Goal: Task Accomplishment & Management: Manage account settings

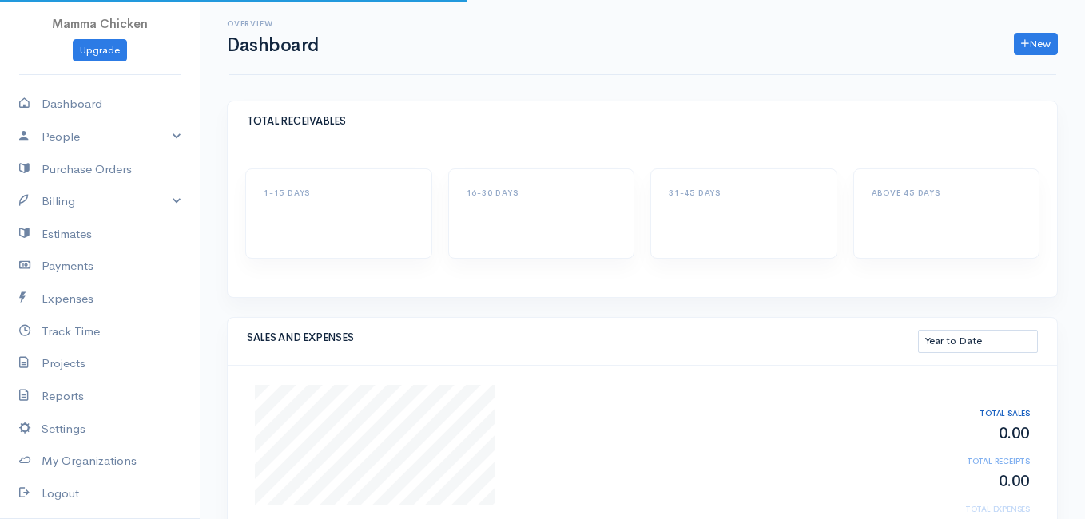
select select "thistoyear"
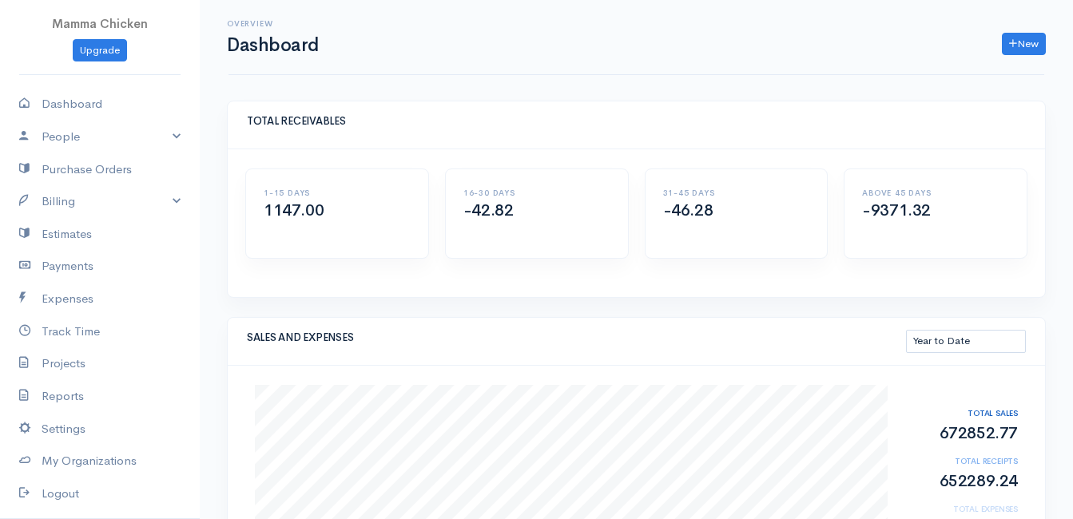
scroll to position [80, 0]
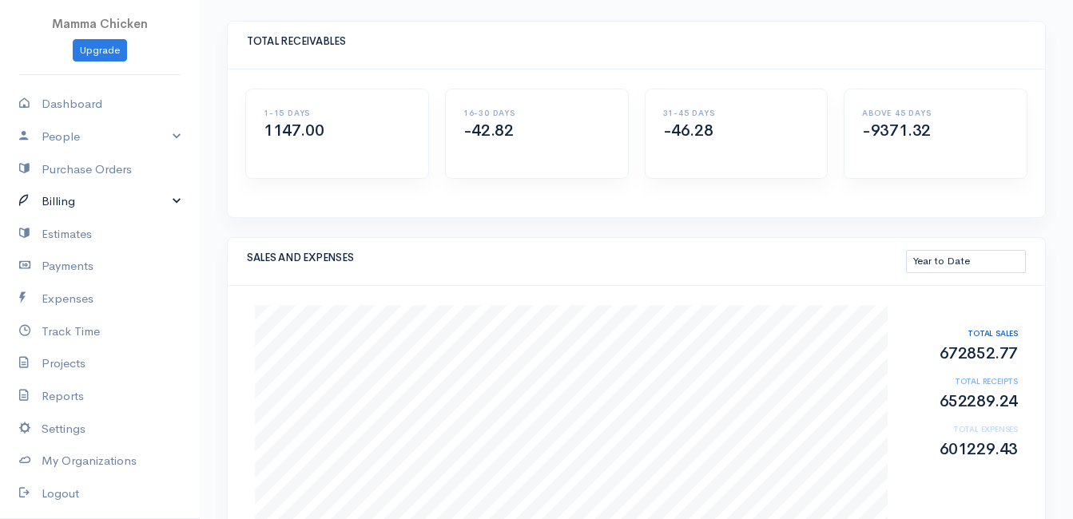
click at [66, 199] on link "Billing" at bounding box center [100, 201] width 200 height 33
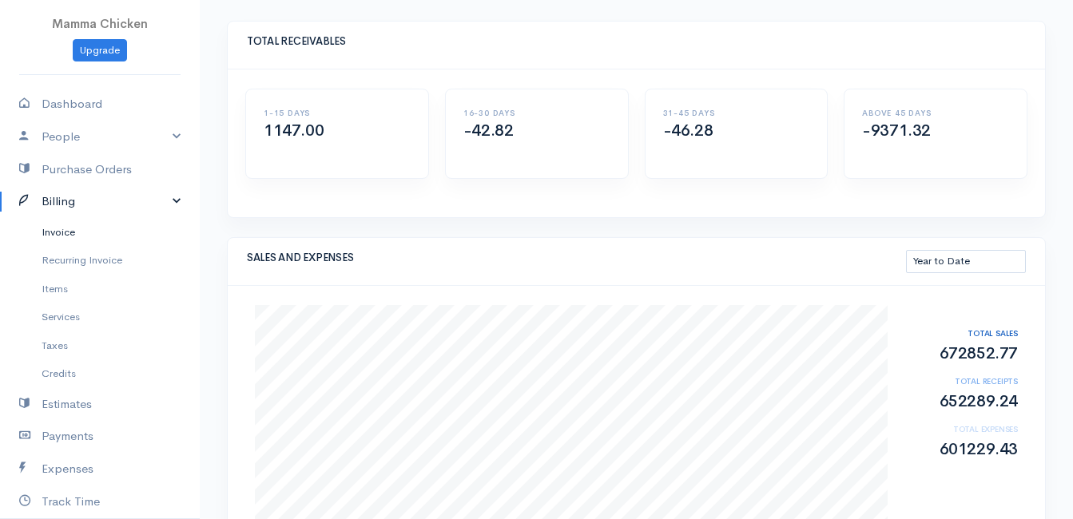
click at [73, 228] on link "Invoice" at bounding box center [100, 232] width 200 height 29
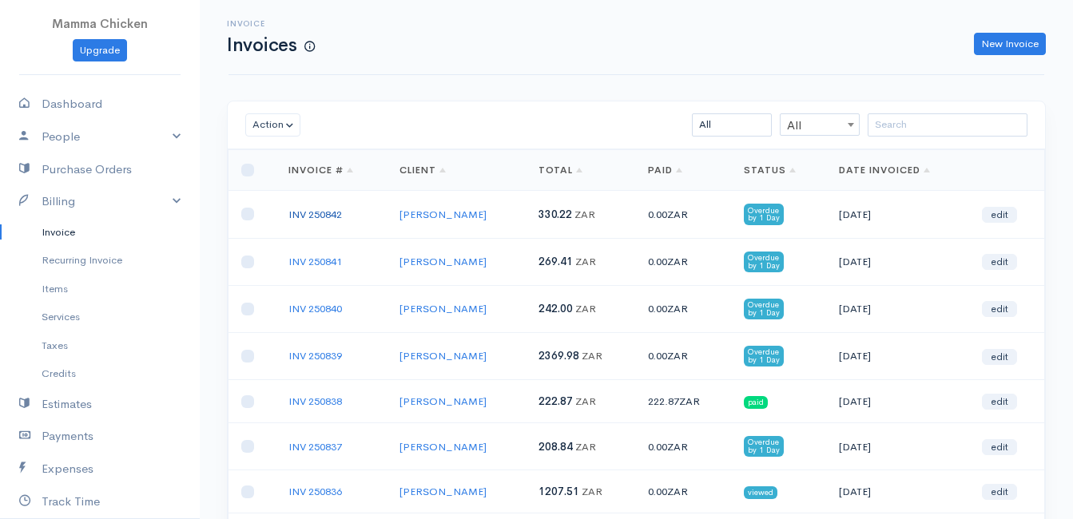
click at [303, 215] on link "INV 250842" at bounding box center [315, 215] width 54 height 14
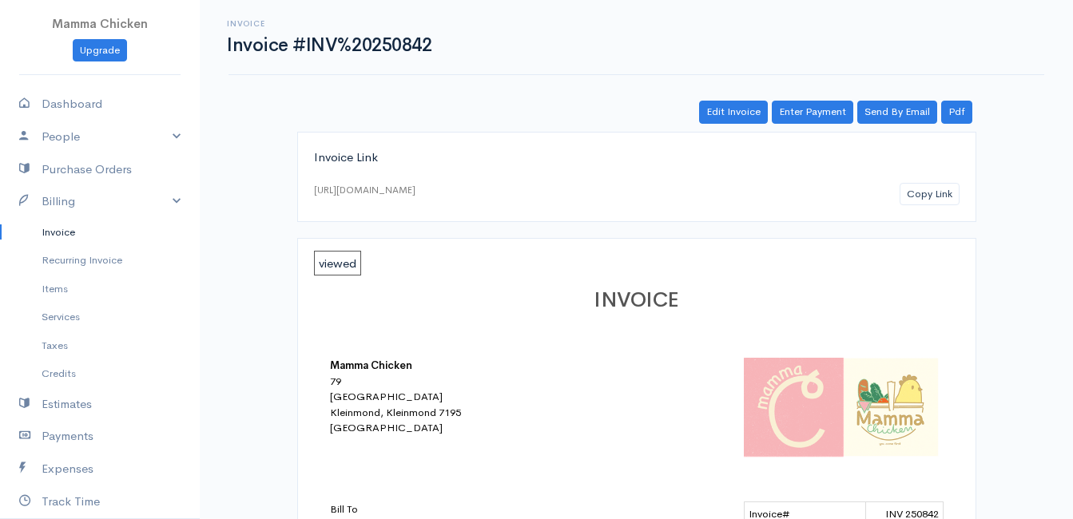
click at [85, 237] on link "Invoice" at bounding box center [100, 232] width 200 height 29
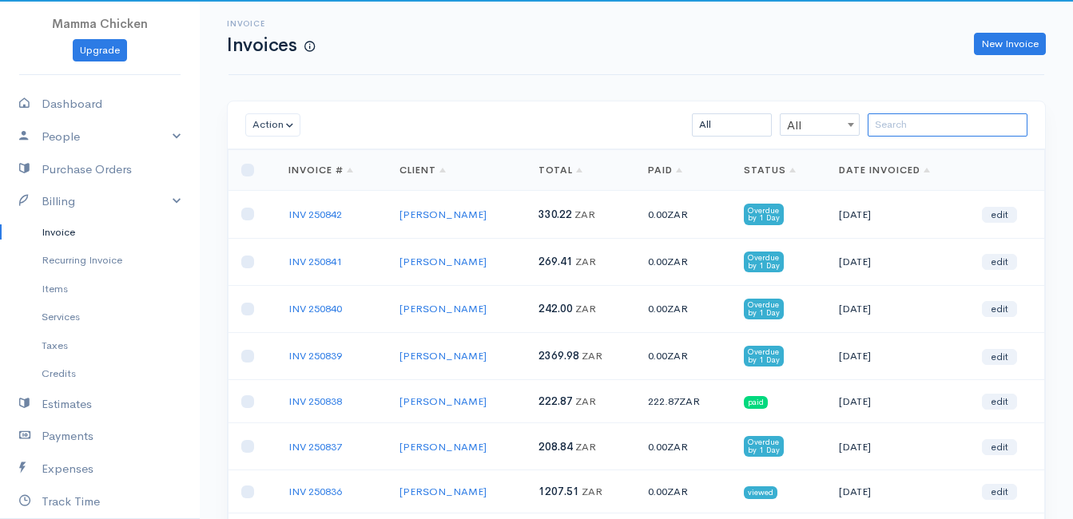
click at [904, 124] on input "search" at bounding box center [947, 124] width 160 height 23
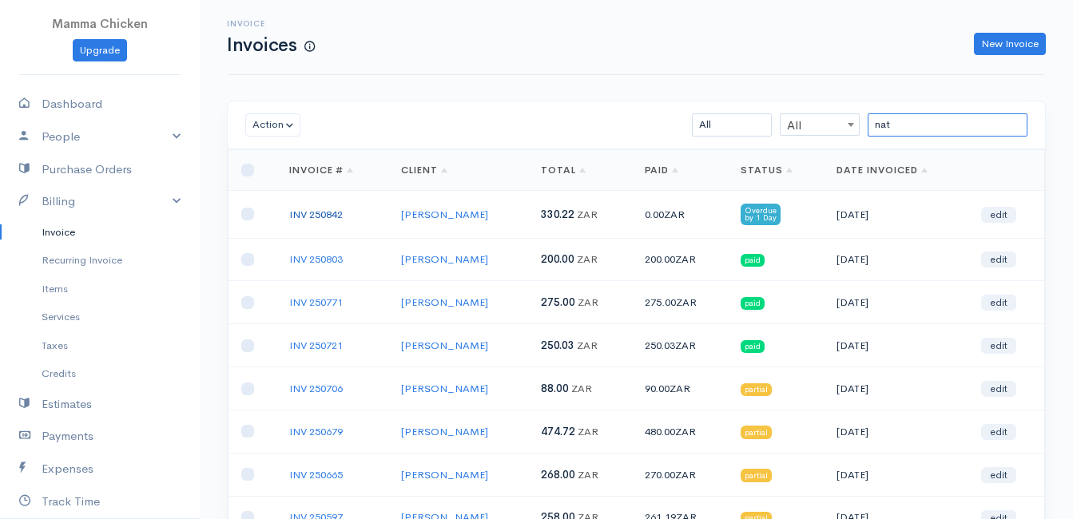
type input "nat"
click at [311, 209] on link "INV 250842" at bounding box center [316, 215] width 54 height 14
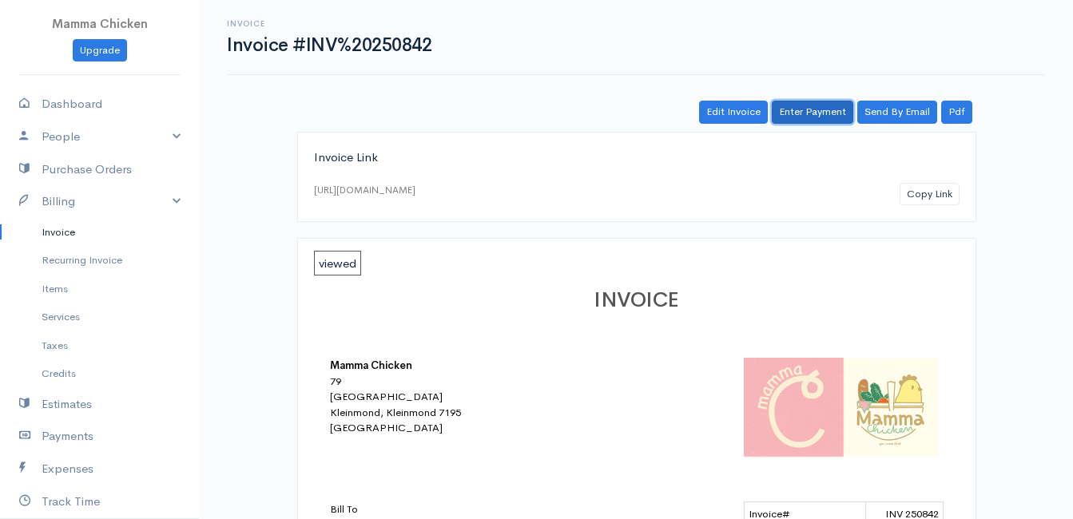
click at [807, 115] on link "Enter Payment" at bounding box center [811, 112] width 81 height 23
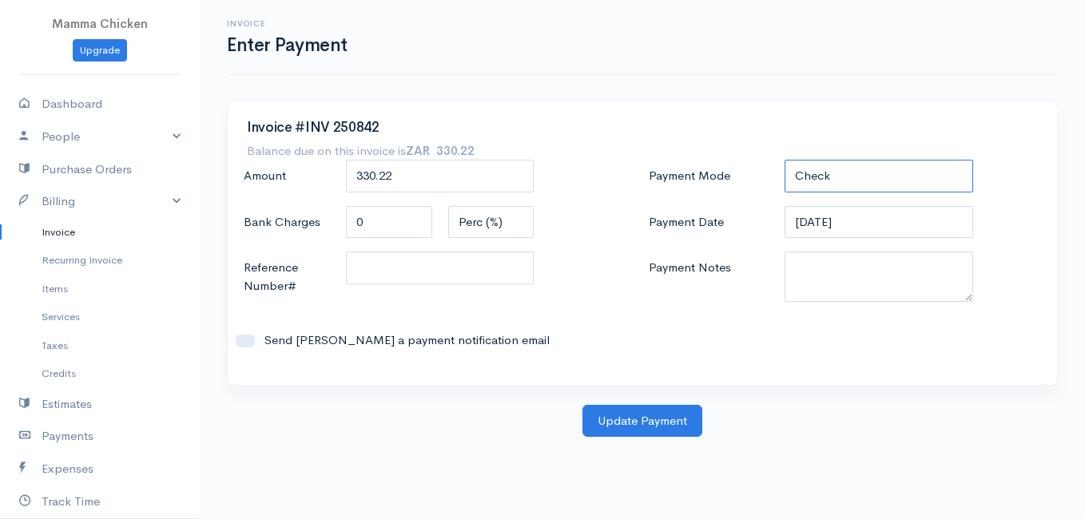
click at [872, 169] on select "Check Bank Transfer Credit Cash Debit ACH VISA MASTERCARD AMEX DISCOVER DINERS …" at bounding box center [878, 176] width 188 height 33
select select "Cash"
click at [784, 160] on select "Check Bank Transfer Credit Cash Debit ACH VISA MASTERCARD AMEX DISCOVER DINERS …" at bounding box center [878, 176] width 188 height 33
click at [645, 425] on button "Update Payment" at bounding box center [642, 421] width 120 height 33
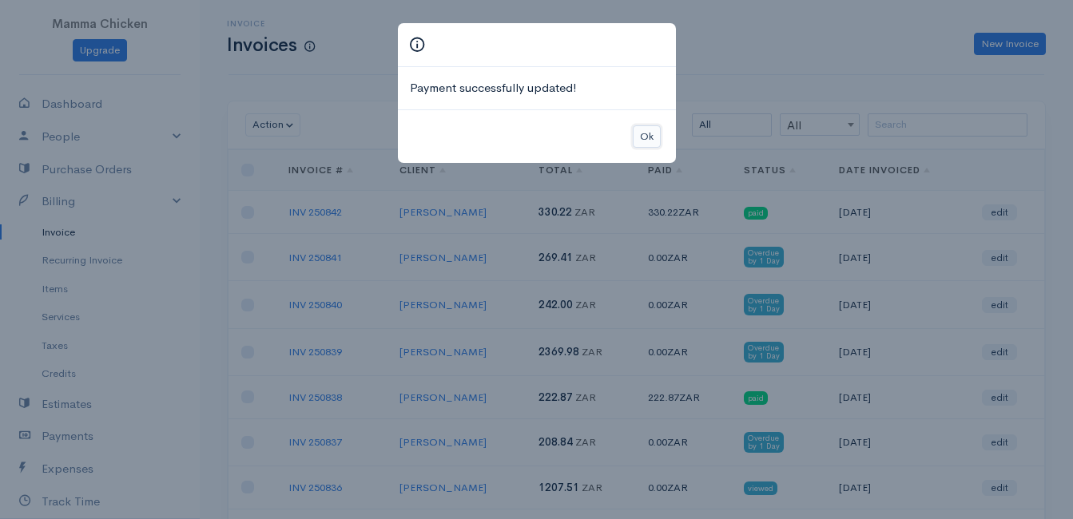
click at [638, 134] on button "Ok" at bounding box center [647, 136] width 28 height 23
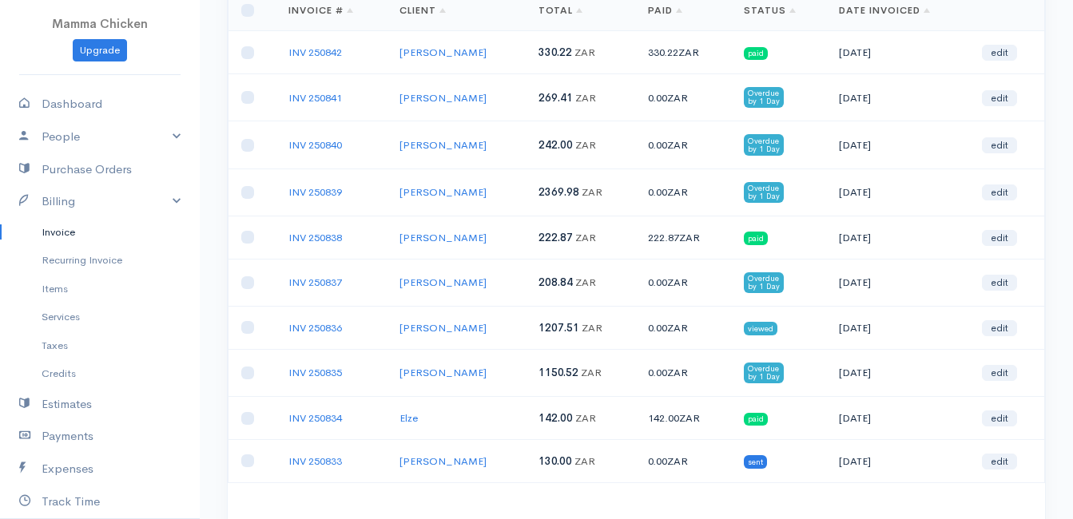
scroll to position [271, 0]
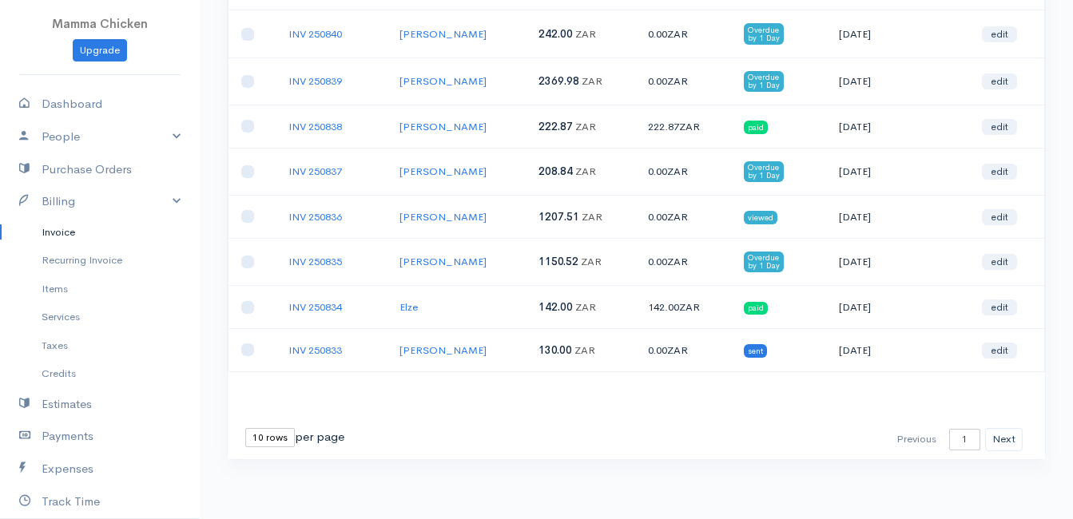
click at [266, 442] on select "10 rows 25 rows 50 rows" at bounding box center [270, 437] width 50 height 19
select select "50"
click at [245, 428] on select "10 rows 25 rows 50 rows" at bounding box center [270, 437] width 50 height 19
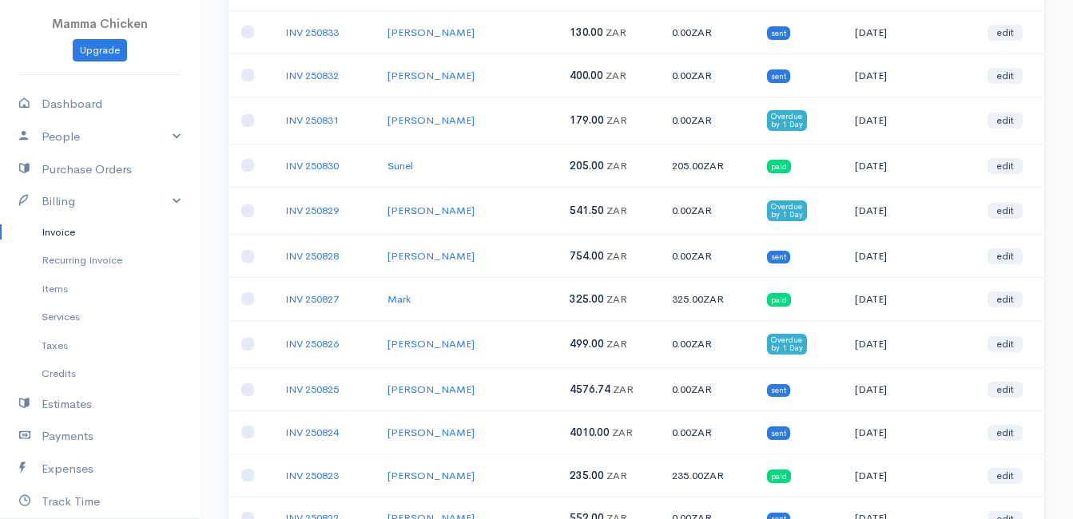
scroll to position [0, 0]
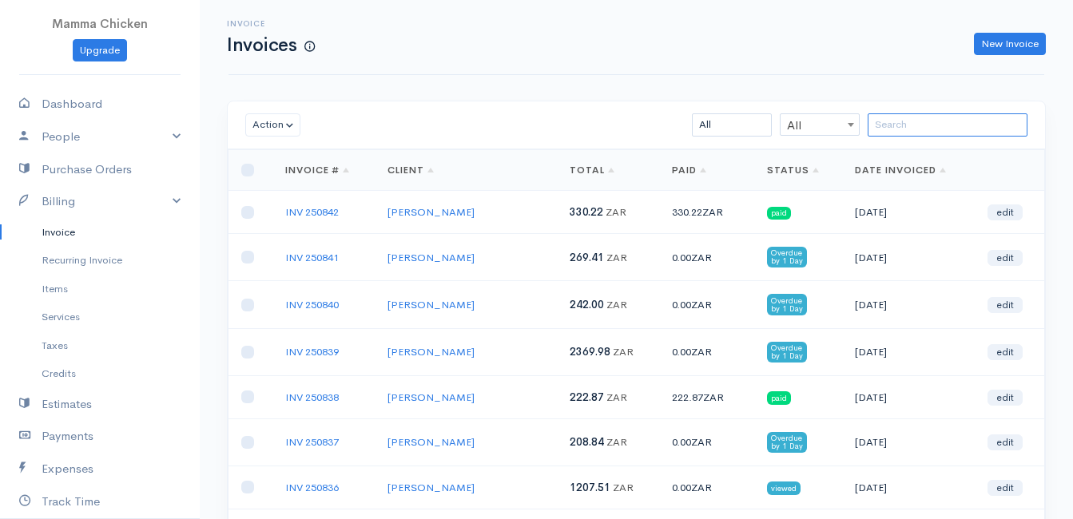
click at [912, 129] on input "search" at bounding box center [947, 124] width 160 height 23
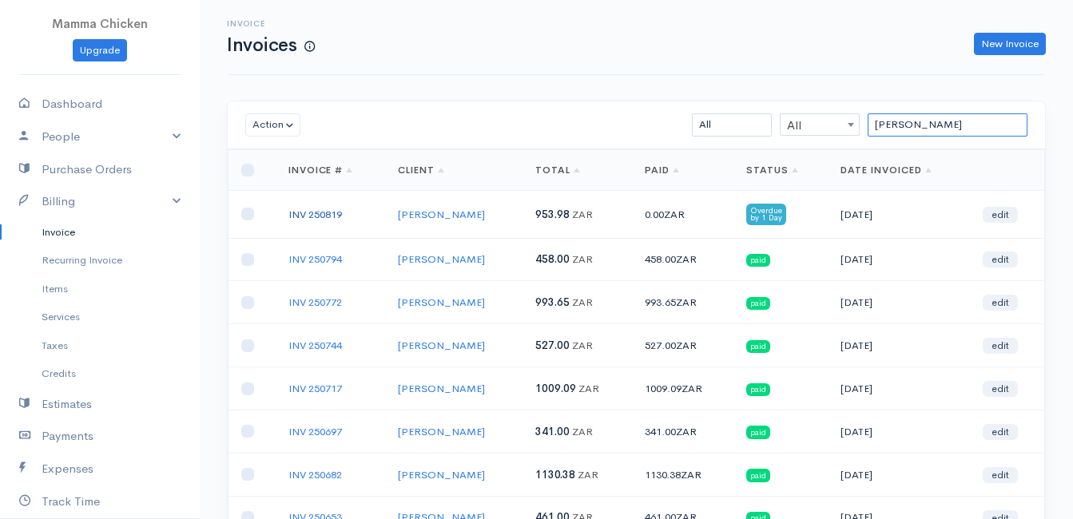
type input "[PERSON_NAME]"
click at [338, 216] on link "INV 250819" at bounding box center [315, 215] width 54 height 14
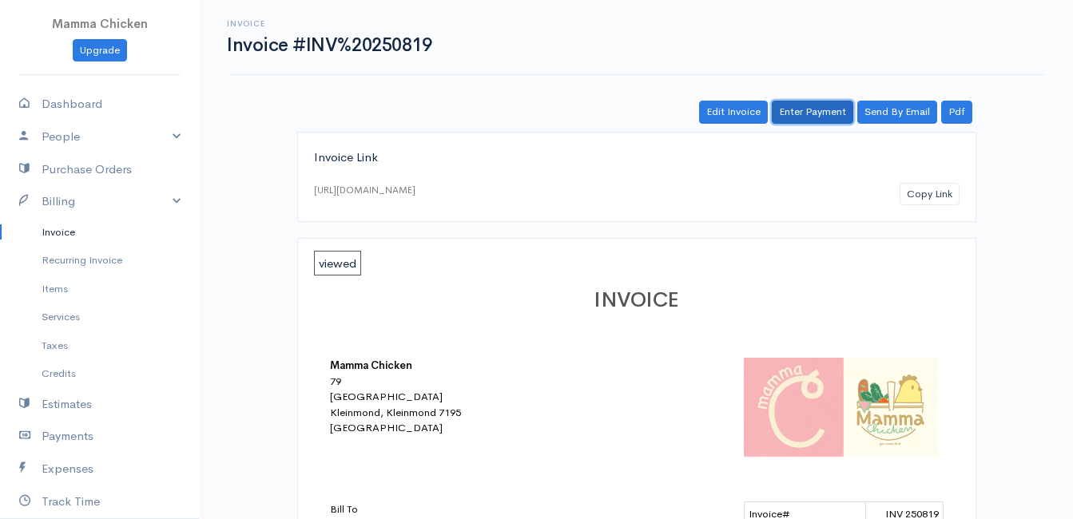
click at [832, 106] on link "Enter Payment" at bounding box center [811, 112] width 81 height 23
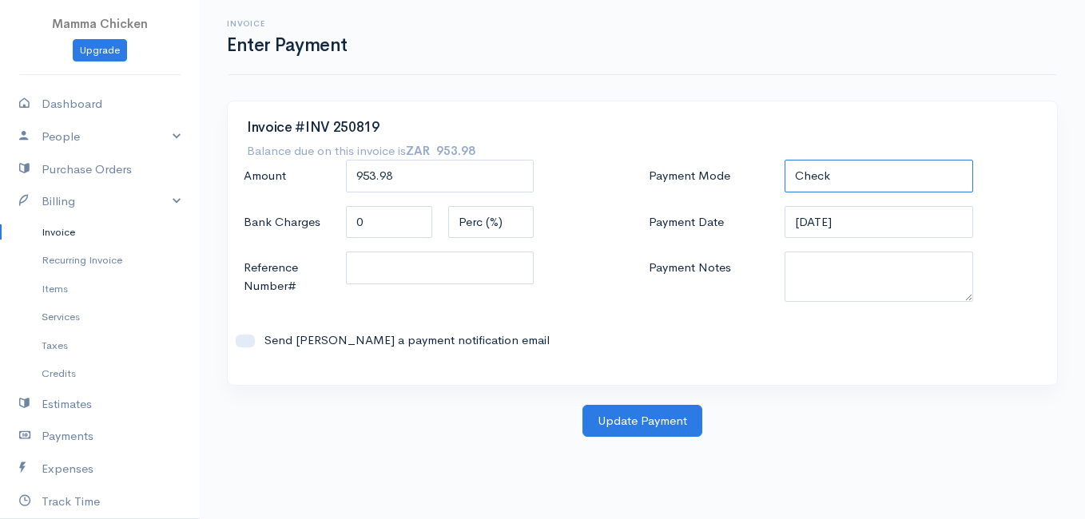
click at [880, 180] on select "Check Bank Transfer Credit Cash Debit ACH VISA MASTERCARD AMEX DISCOVER DINERS …" at bounding box center [878, 176] width 188 height 33
select select "Bank Transfer"
click at [784, 160] on select "Check Bank Transfer Credit Cash Debit ACH VISA MASTERCARD AMEX DISCOVER DINERS …" at bounding box center [878, 176] width 188 height 33
click at [633, 426] on button "Update Payment" at bounding box center [642, 421] width 120 height 33
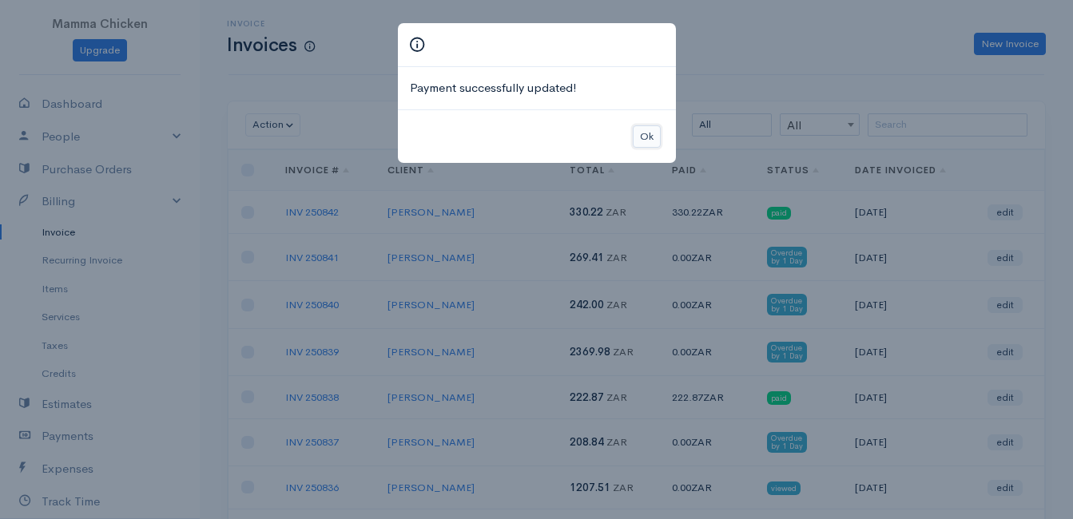
click at [641, 140] on button "Ok" at bounding box center [647, 136] width 28 height 23
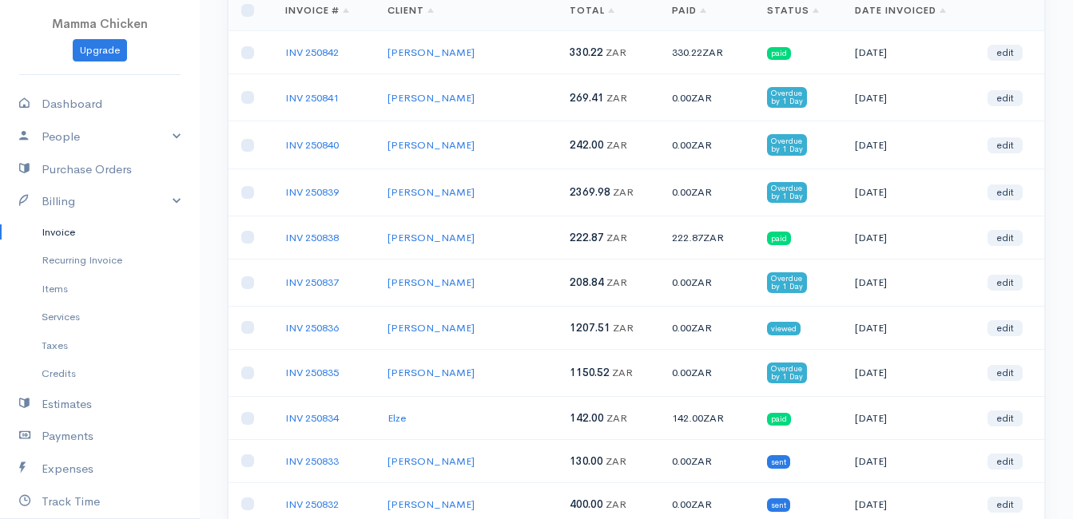
scroll to position [80, 0]
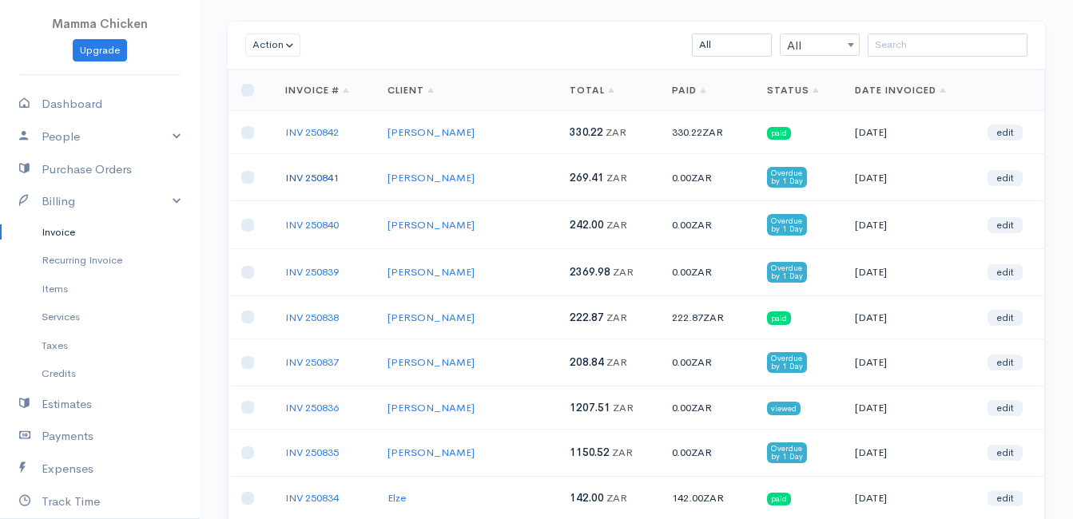
click at [325, 176] on link "INV 250841" at bounding box center [312, 178] width 54 height 14
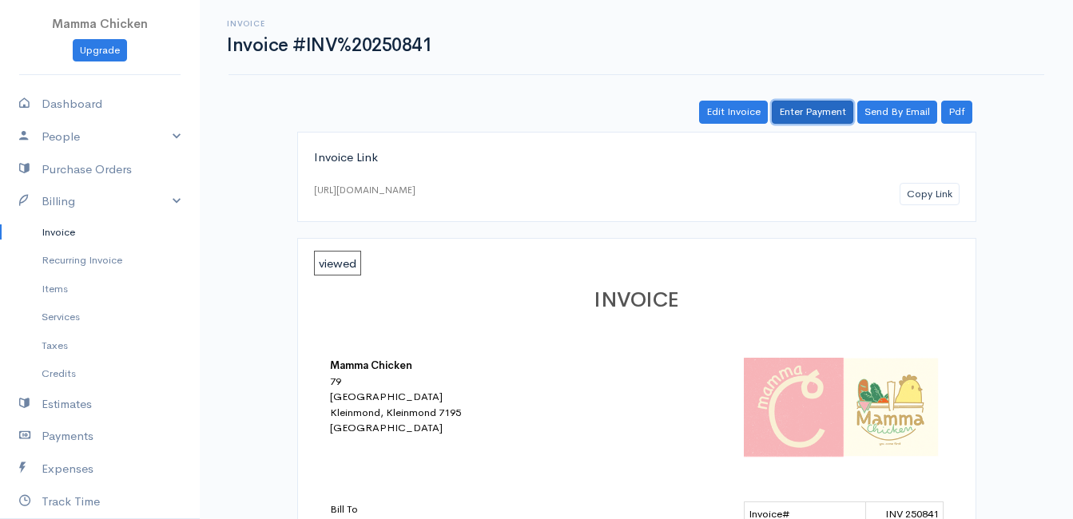
click at [818, 113] on link "Enter Payment" at bounding box center [811, 112] width 81 height 23
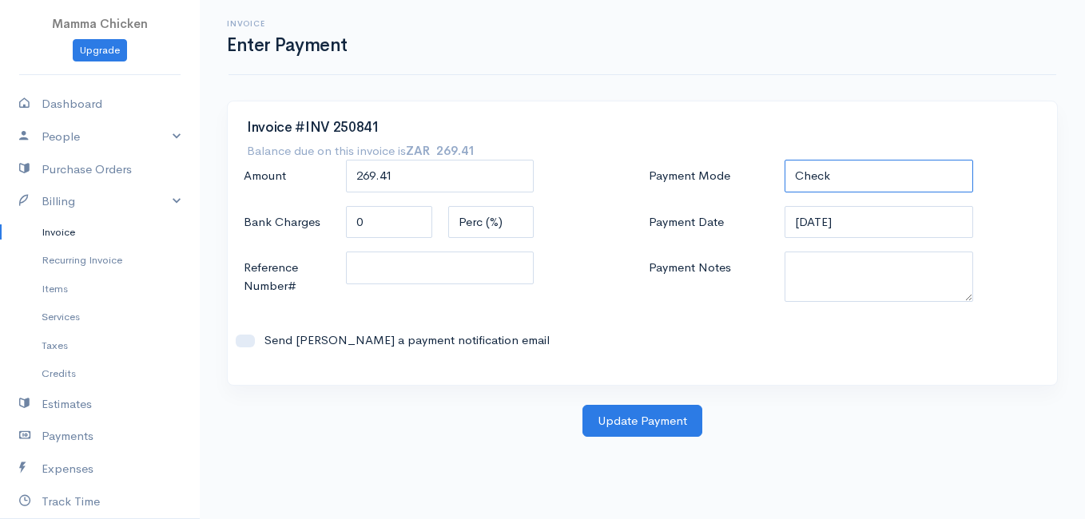
click at [831, 168] on select "Check Bank Transfer Credit Cash Debit ACH VISA MASTERCARD AMEX DISCOVER DINERS …" at bounding box center [878, 176] width 188 height 33
select select "Bank Transfer"
click at [784, 160] on select "Check Bank Transfer Credit Cash Debit ACH VISA MASTERCARD AMEX DISCOVER DINERS …" at bounding box center [878, 176] width 188 height 33
click at [633, 419] on button "Update Payment" at bounding box center [642, 421] width 120 height 33
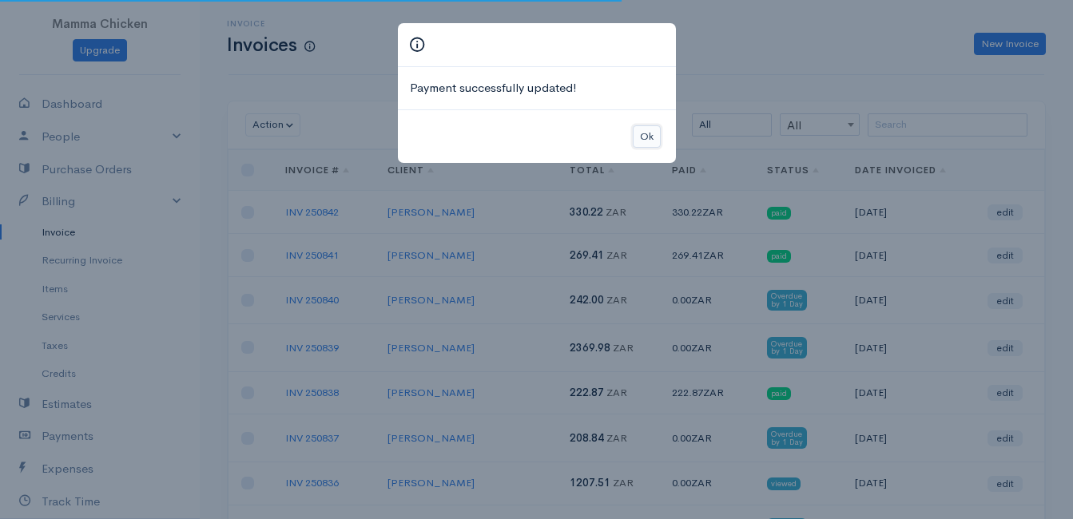
click at [640, 129] on button "Ok" at bounding box center [647, 136] width 28 height 23
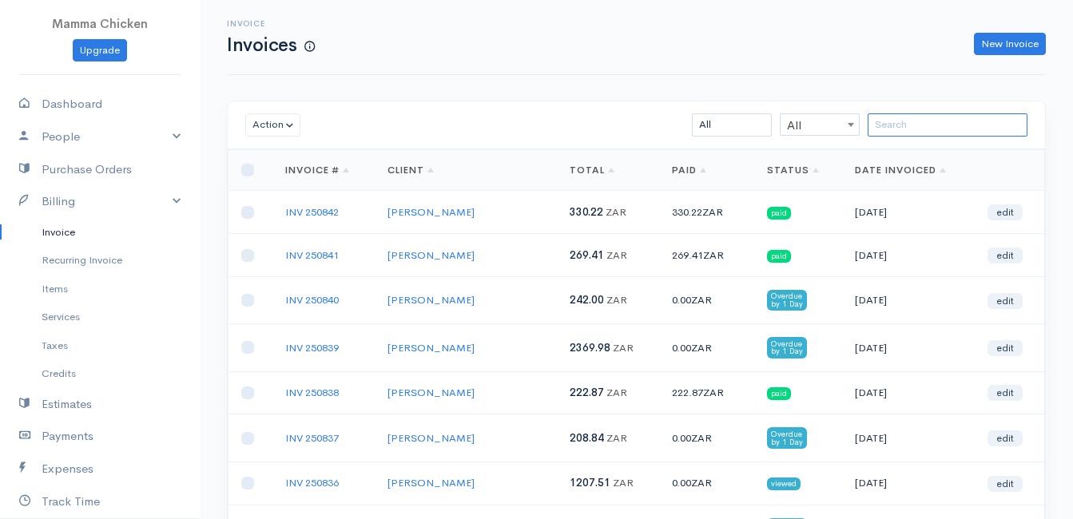
click at [920, 128] on input "search" at bounding box center [947, 124] width 160 height 23
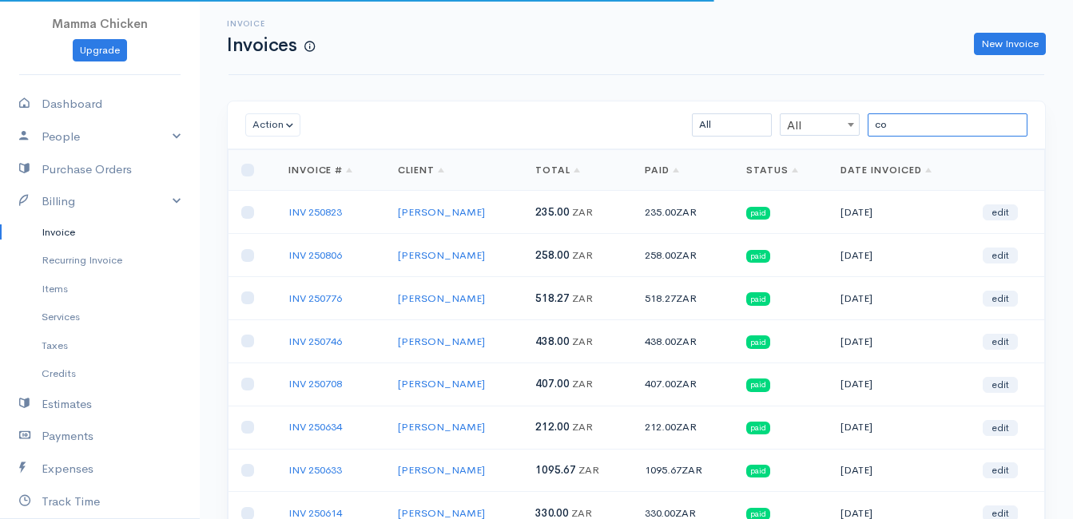
type input "c"
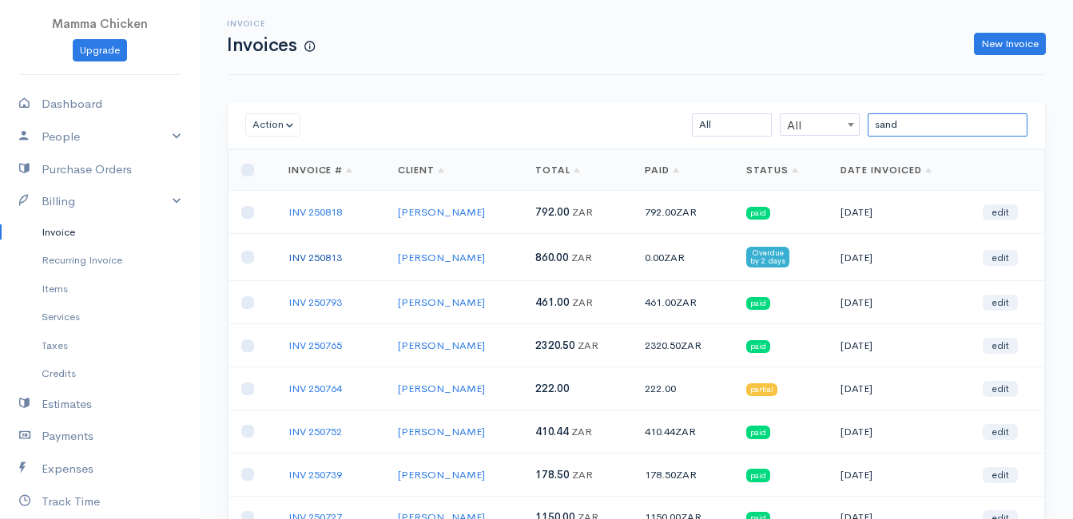
type input "sand"
click at [332, 252] on link "INV 250813" at bounding box center [315, 258] width 54 height 14
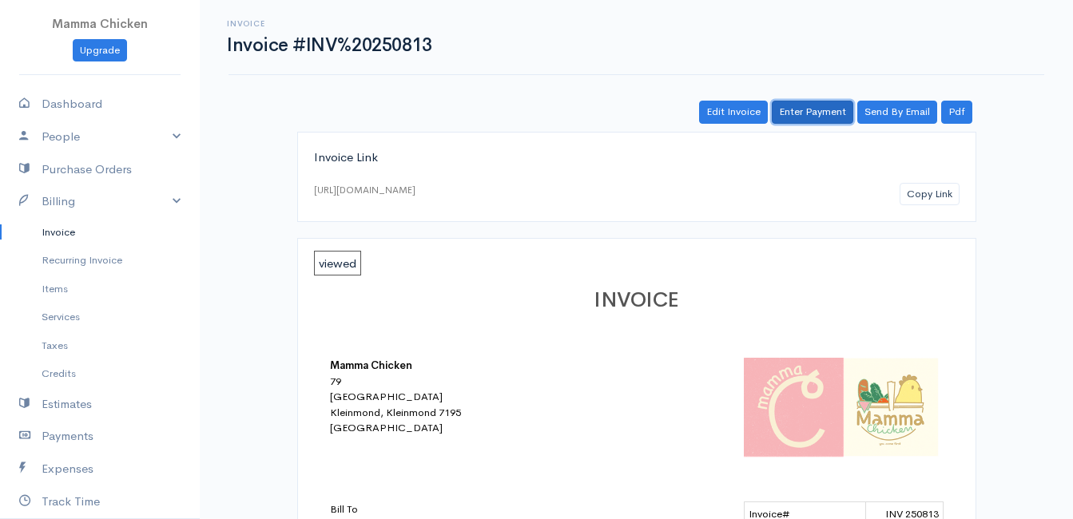
click at [819, 116] on link "Enter Payment" at bounding box center [811, 112] width 81 height 23
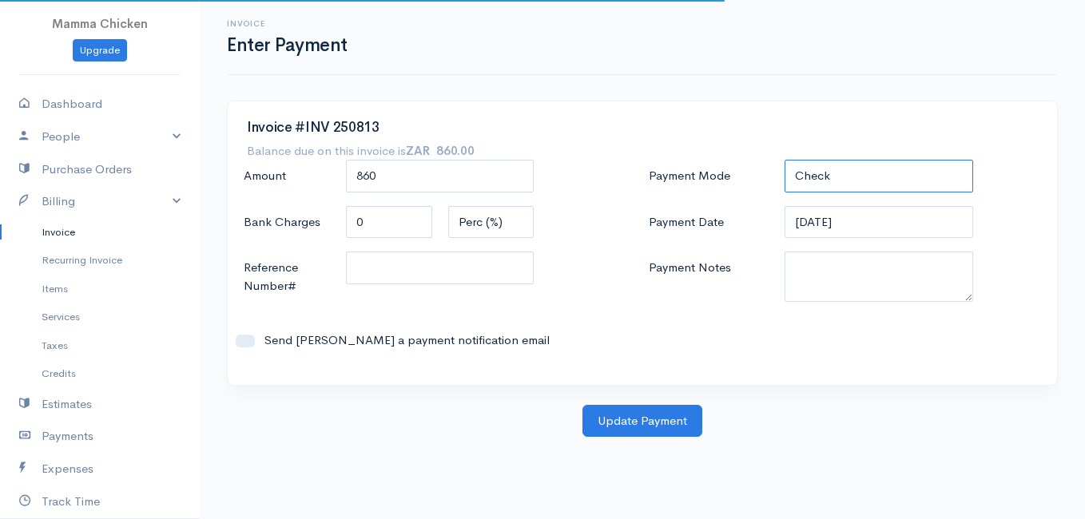
click at [824, 176] on select "Check Bank Transfer Credit Cash Debit ACH VISA MASTERCARD AMEX DISCOVER DINERS …" at bounding box center [878, 176] width 188 height 33
select select "Bank Transfer"
click at [784, 160] on select "Check Bank Transfer Credit Cash Debit ACH VISA MASTERCARD AMEX DISCOVER DINERS …" at bounding box center [878, 176] width 188 height 33
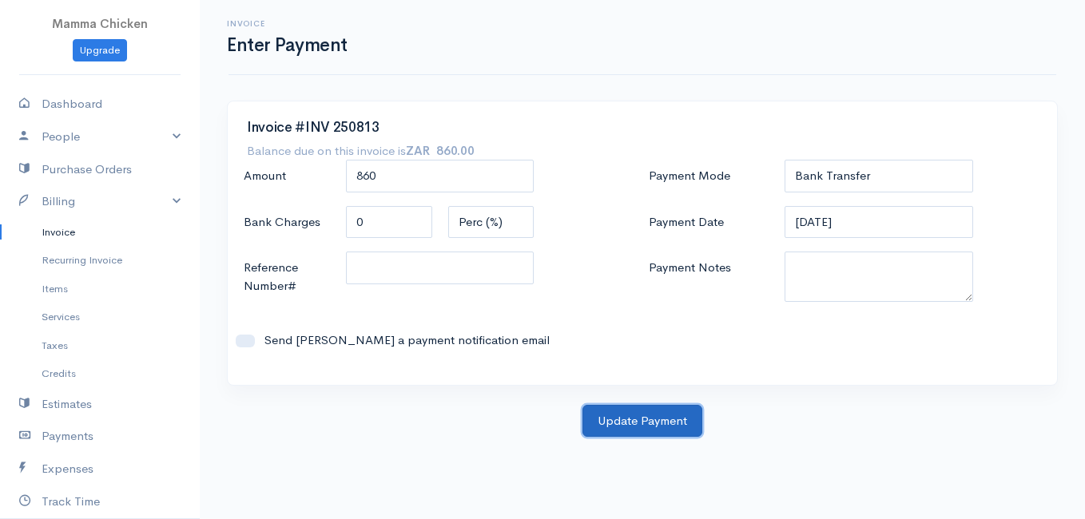
click at [630, 421] on button "Update Payment" at bounding box center [642, 421] width 120 height 33
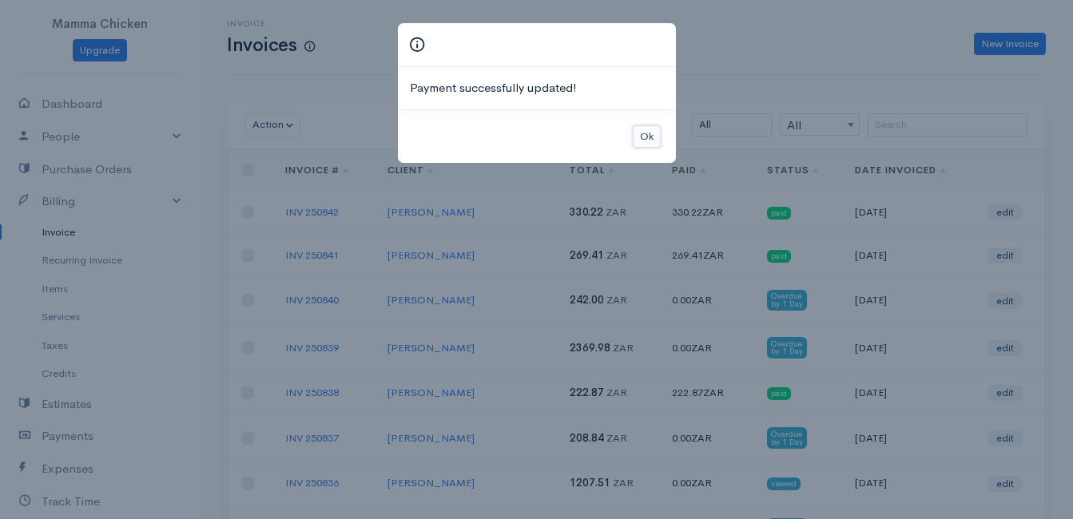
click at [651, 138] on button "Ok" at bounding box center [647, 136] width 28 height 23
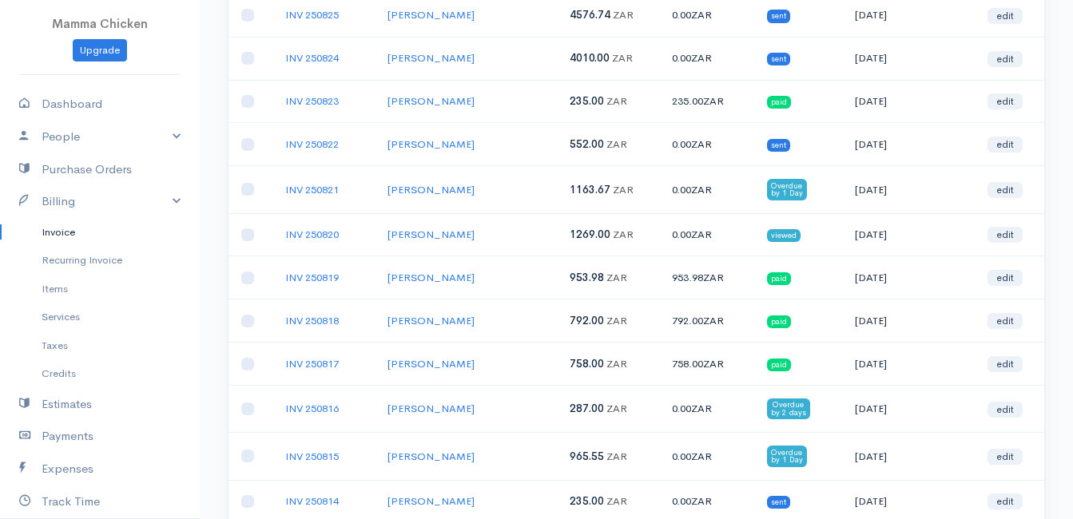
scroll to position [1038, 0]
